Goal: Contribute content

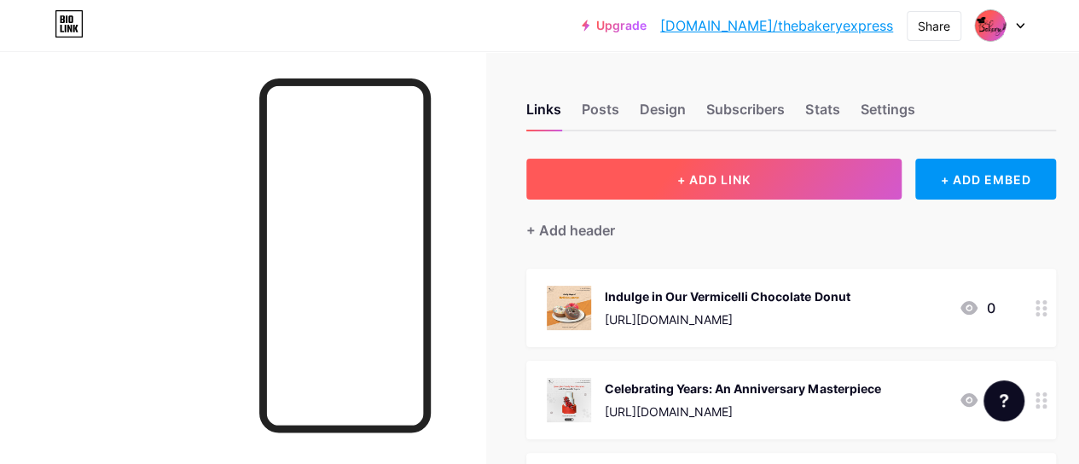
click at [723, 168] on button "+ ADD LINK" at bounding box center [713, 179] width 375 height 41
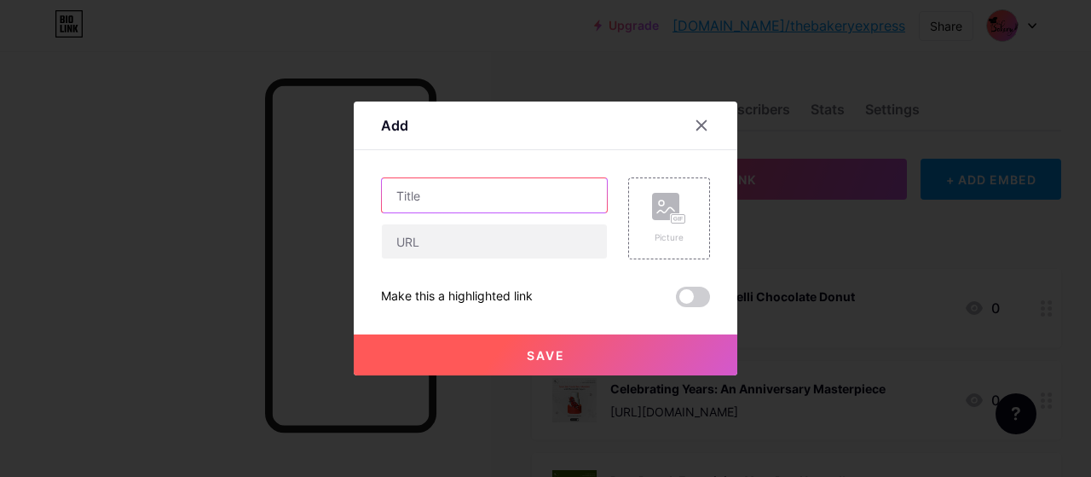
click at [431, 187] on input "text" at bounding box center [494, 195] width 225 height 34
paste input "Freshly Baked and Seriously Addicting Cookies"
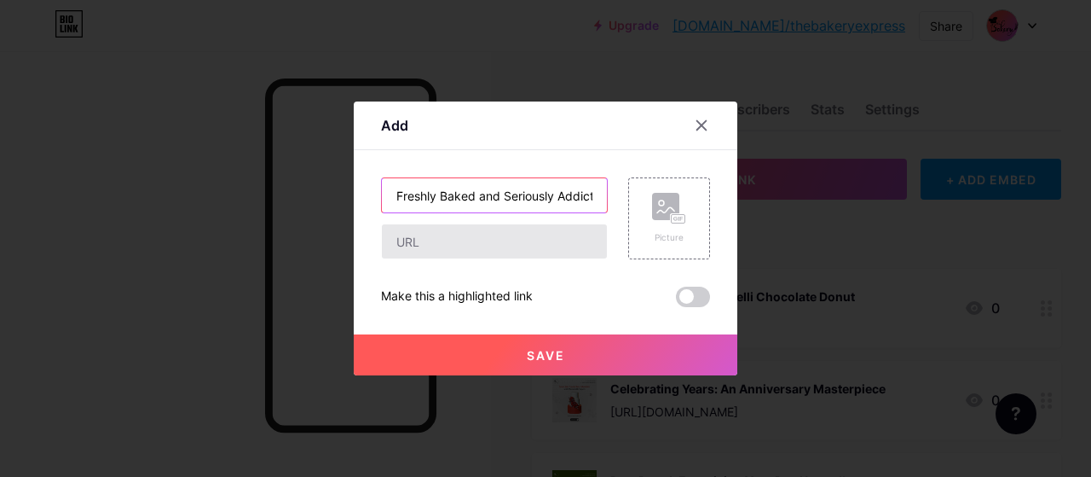
scroll to position [0, 67]
type input "Freshly Baked and Seriously Addicting Cookies"
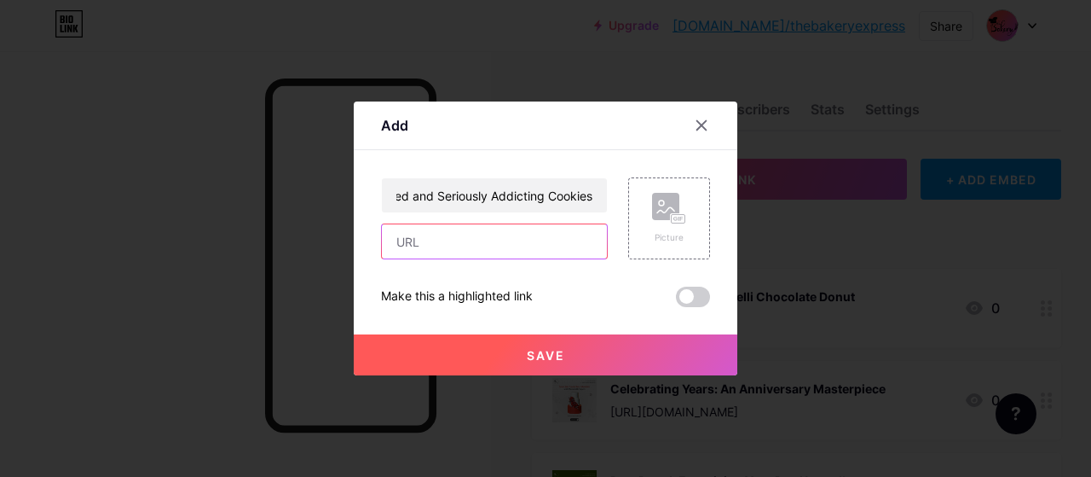
scroll to position [0, 0]
click at [397, 229] on input "text" at bounding box center [494, 241] width 225 height 34
paste input "[URL][DOMAIN_NAME]"
type input "[URL][DOMAIN_NAME]"
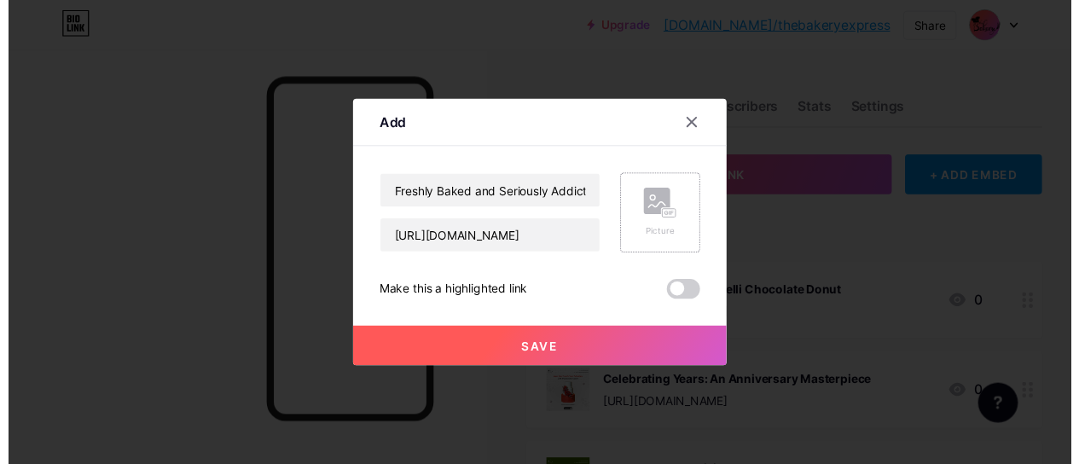
scroll to position [0, 0]
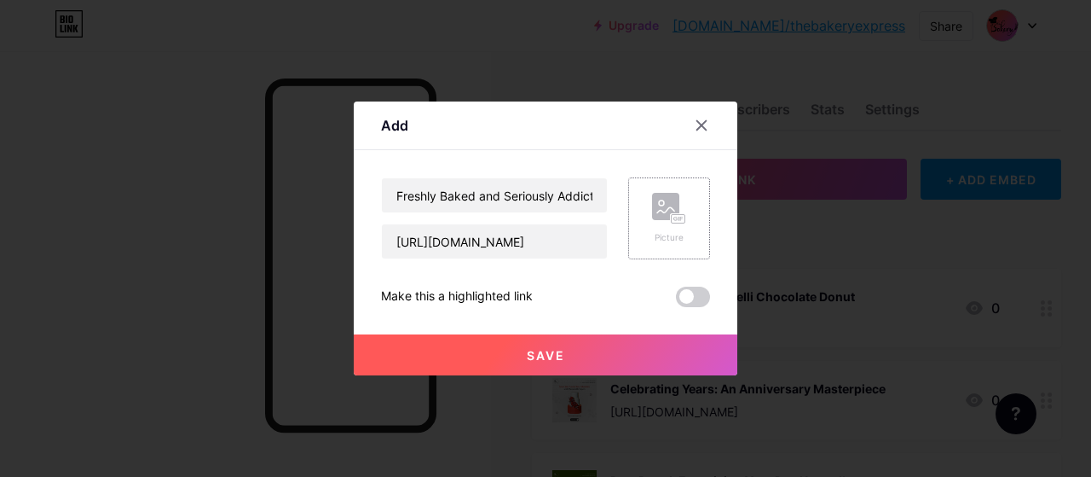
click at [655, 222] on icon at bounding box center [669, 209] width 34 height 32
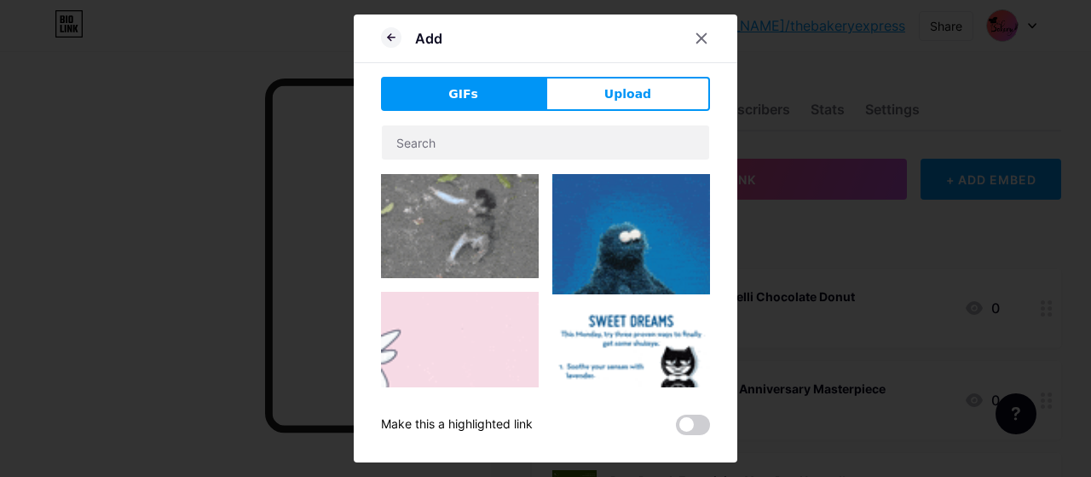
click at [607, 112] on div "GIFs Upload Content YouTube Play YouTube video without leaving your page. ADD V…" at bounding box center [545, 256] width 329 height 358
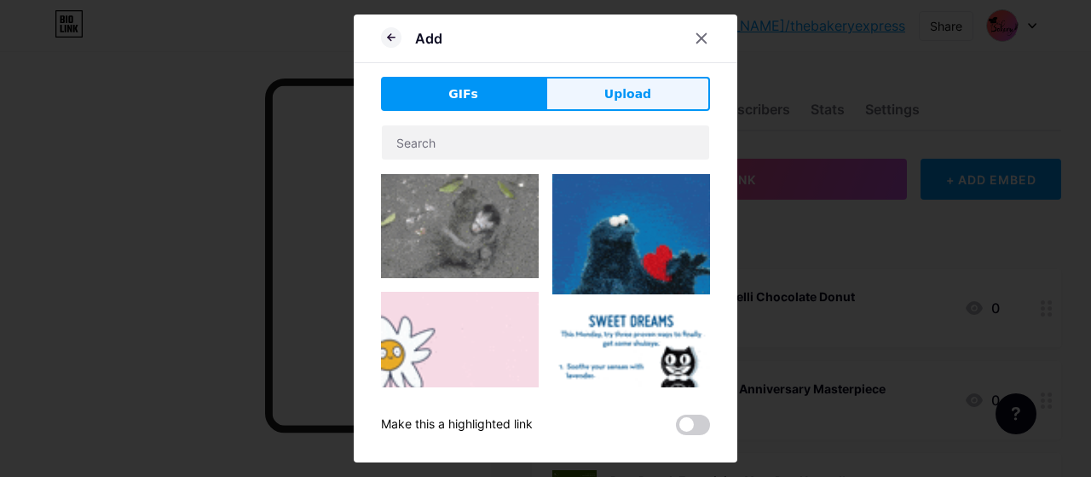
click at [617, 93] on span "Upload" at bounding box center [628, 94] width 47 height 18
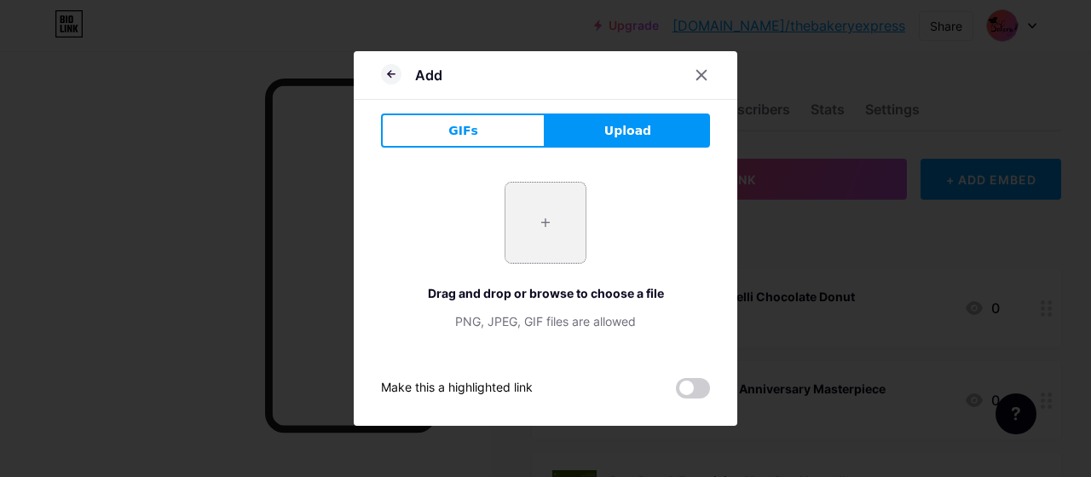
click at [539, 238] on input "file" at bounding box center [546, 222] width 80 height 80
type input "C:\fakepath\Cookies.png"
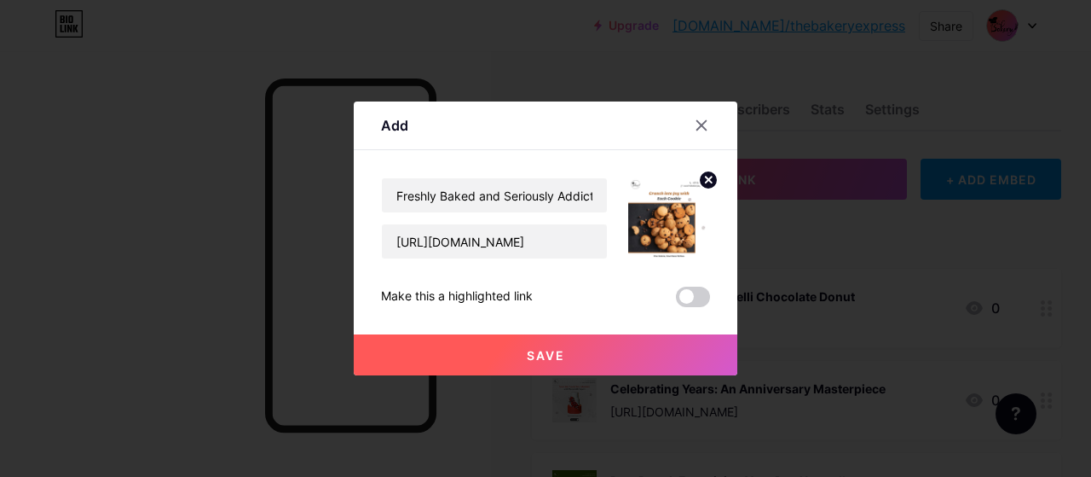
click at [529, 346] on button "Save" at bounding box center [546, 354] width 384 height 41
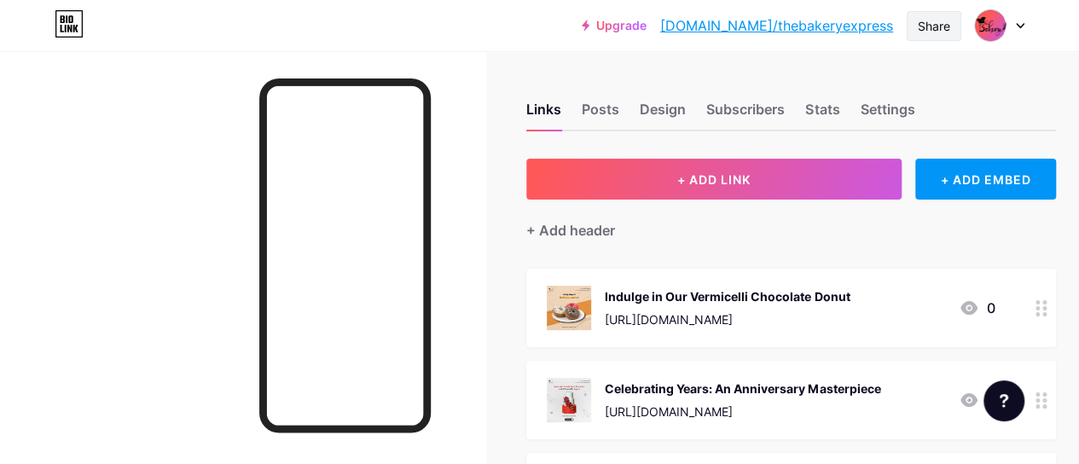
click at [918, 28] on div "Share" at bounding box center [934, 26] width 32 height 18
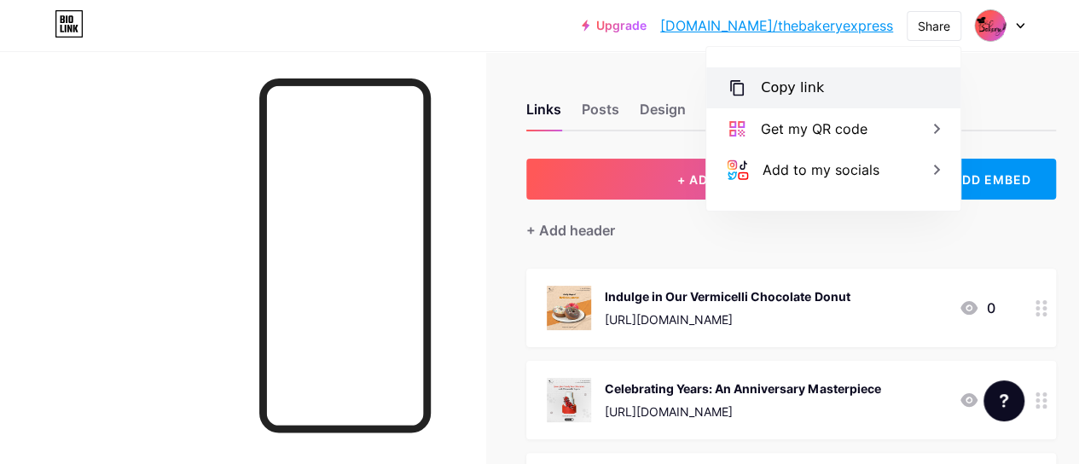
click at [831, 94] on div "Copy link" at bounding box center [833, 87] width 254 height 41
